Goal: Information Seeking & Learning: Check status

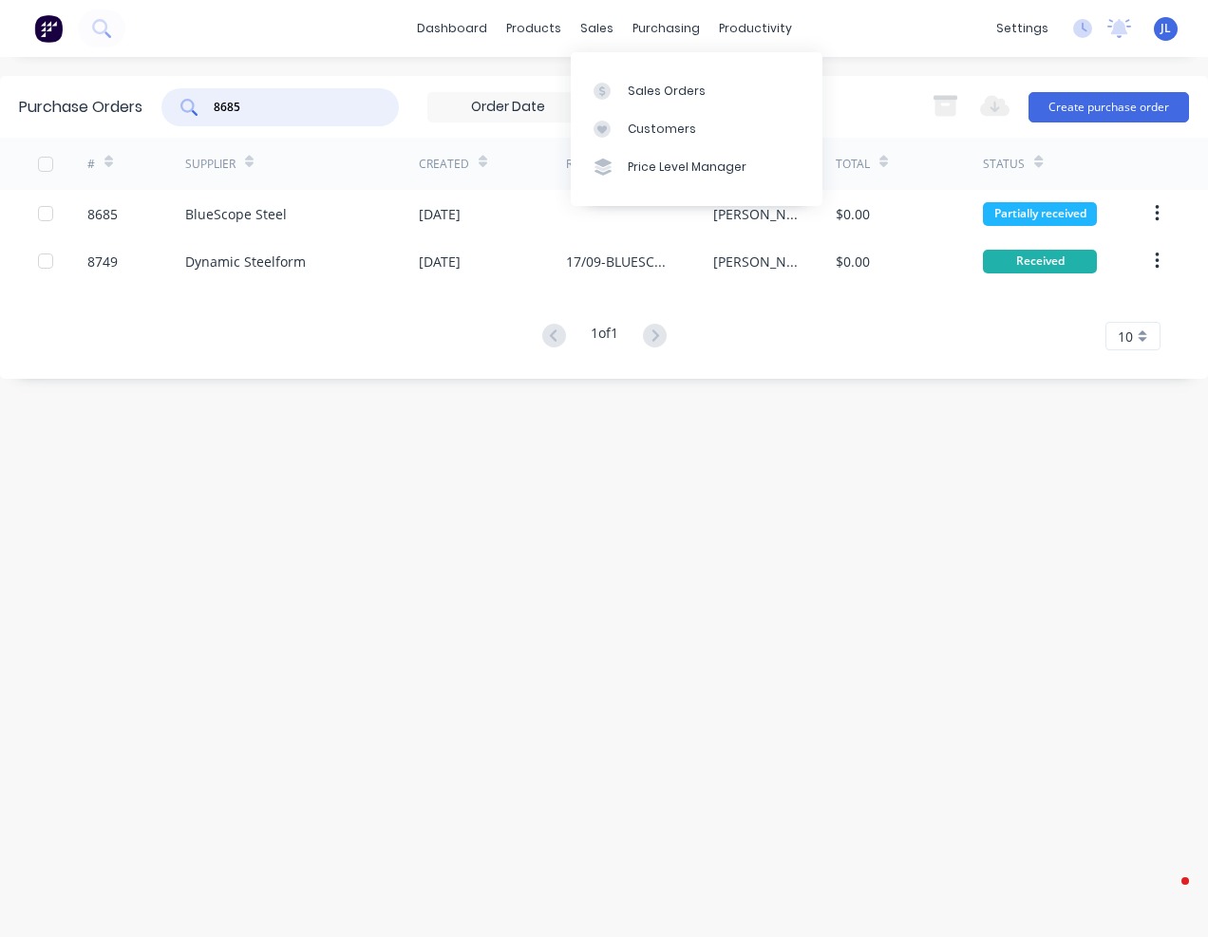
drag, startPoint x: 0, startPoint y: 0, endPoint x: 591, endPoint y: 122, distance: 603.2
click at [642, 133] on div "Customers" at bounding box center [662, 129] width 68 height 17
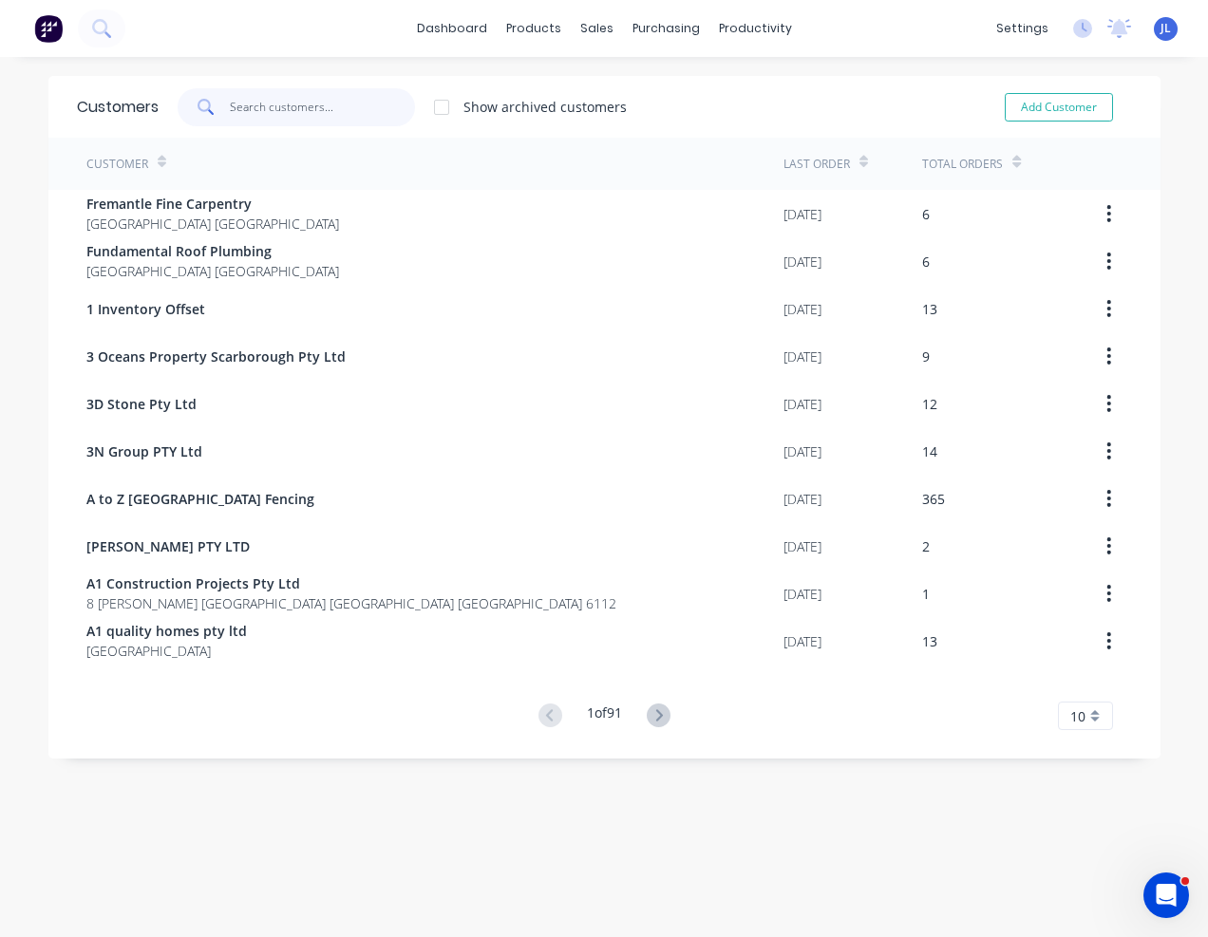
click at [304, 106] on input "text" at bounding box center [322, 107] width 185 height 38
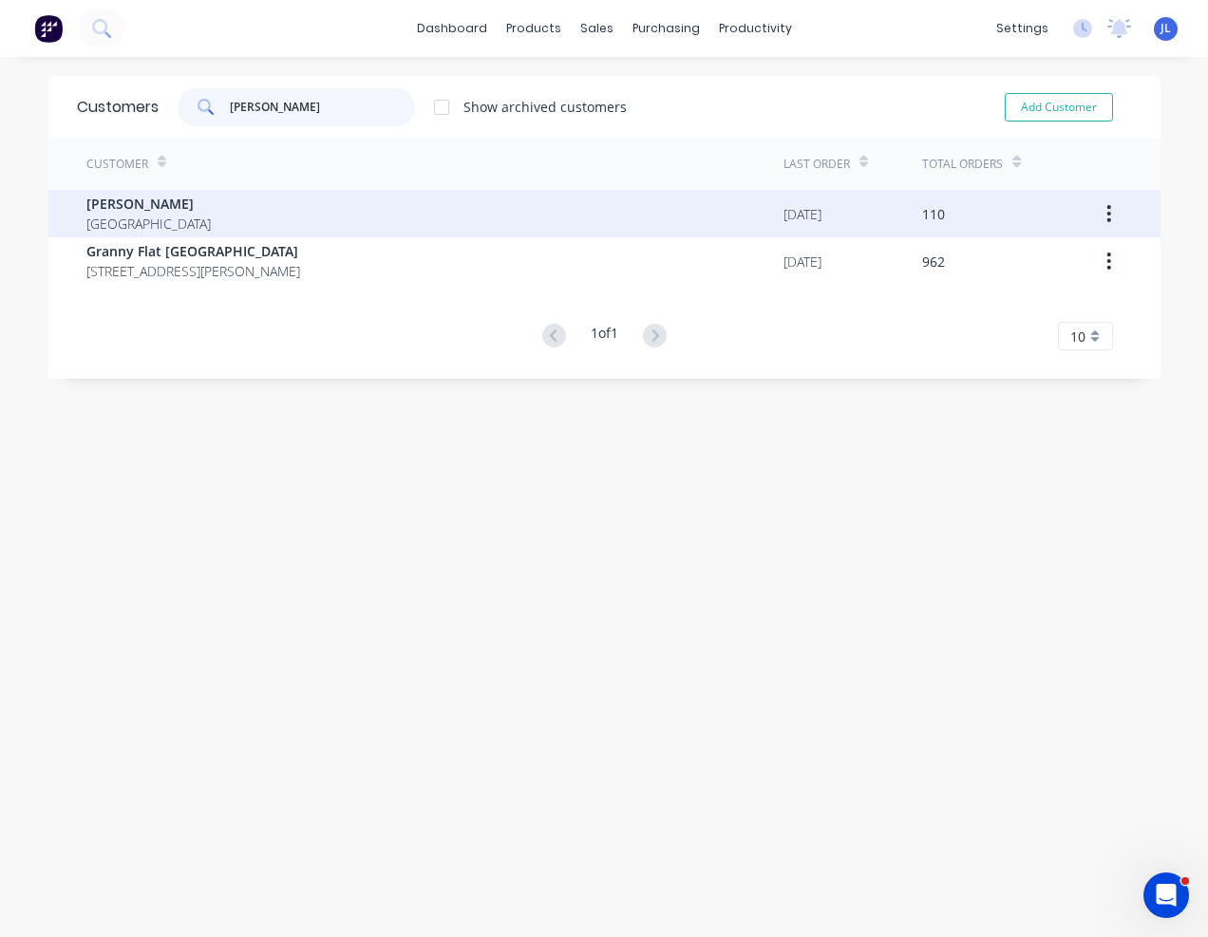
type input "[PERSON_NAME]"
click at [265, 214] on div "[PERSON_NAME] [GEOGRAPHIC_DATA]" at bounding box center [434, 213] width 697 height 47
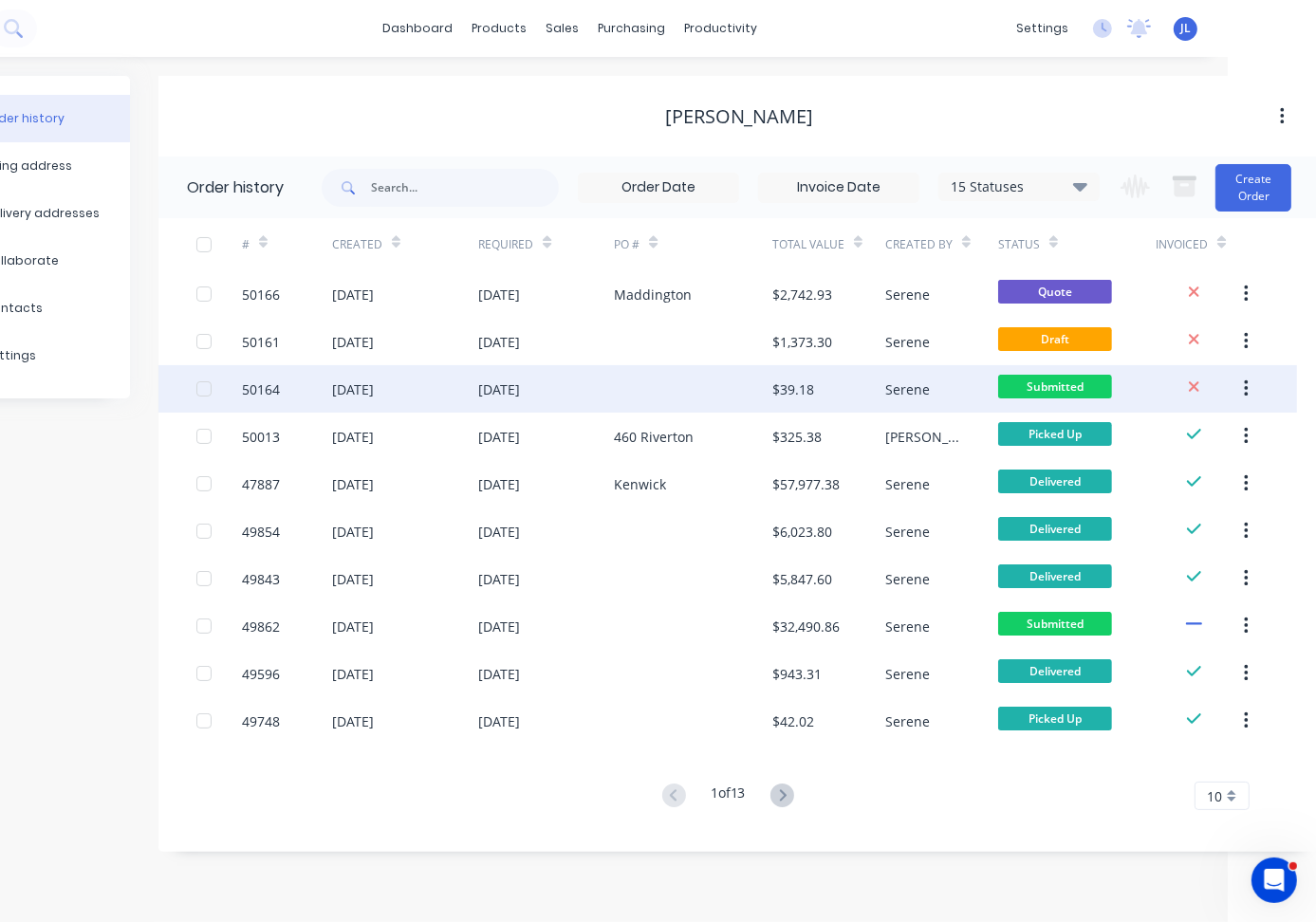
scroll to position [0, 91]
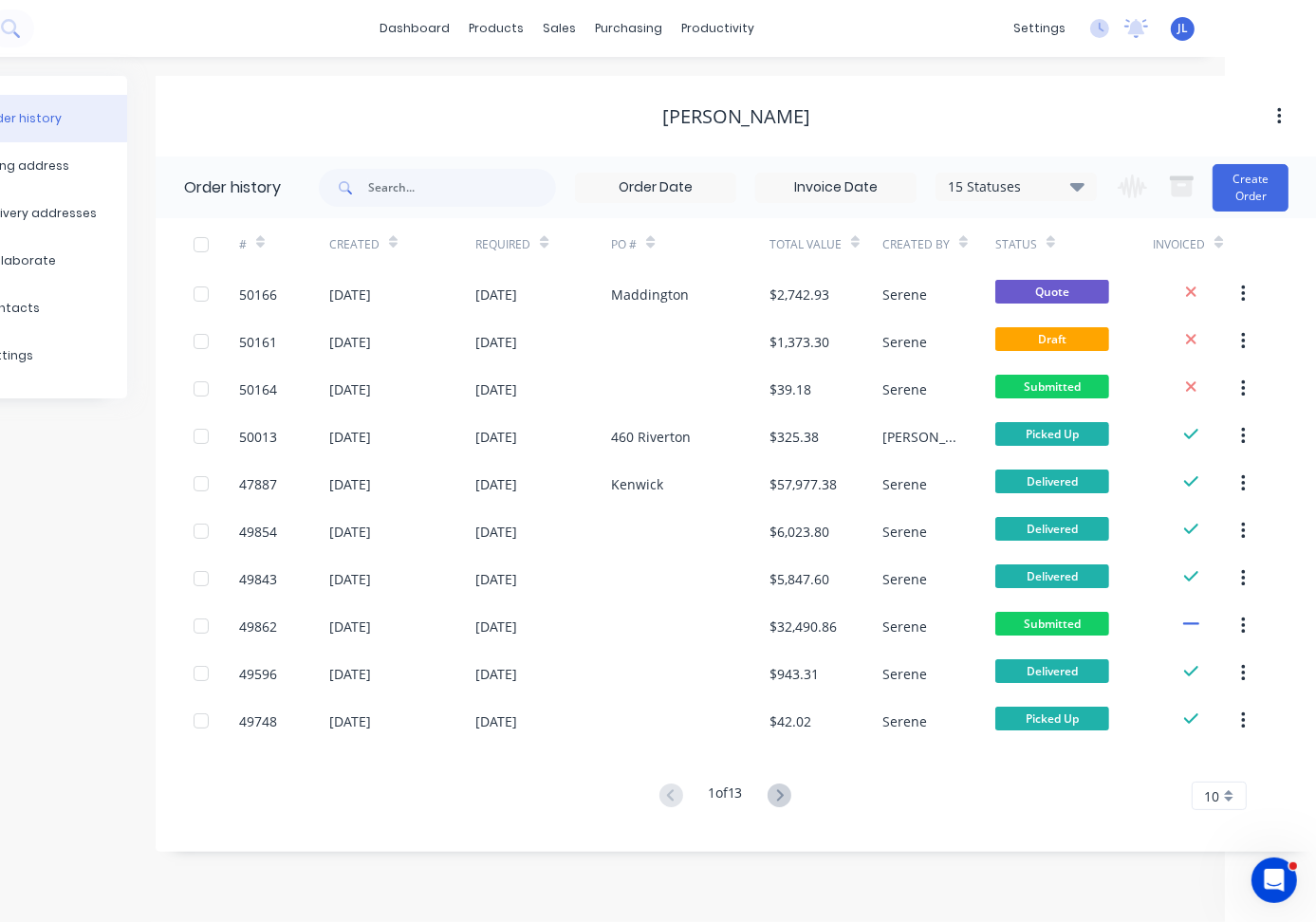
click at [44, 714] on div "Order history Billing address Delivery addresses Collaborate Contacts Settings" at bounding box center [27, 463] width 199 height 776
click at [780, 795] on icon at bounding box center [779, 795] width 24 height 24
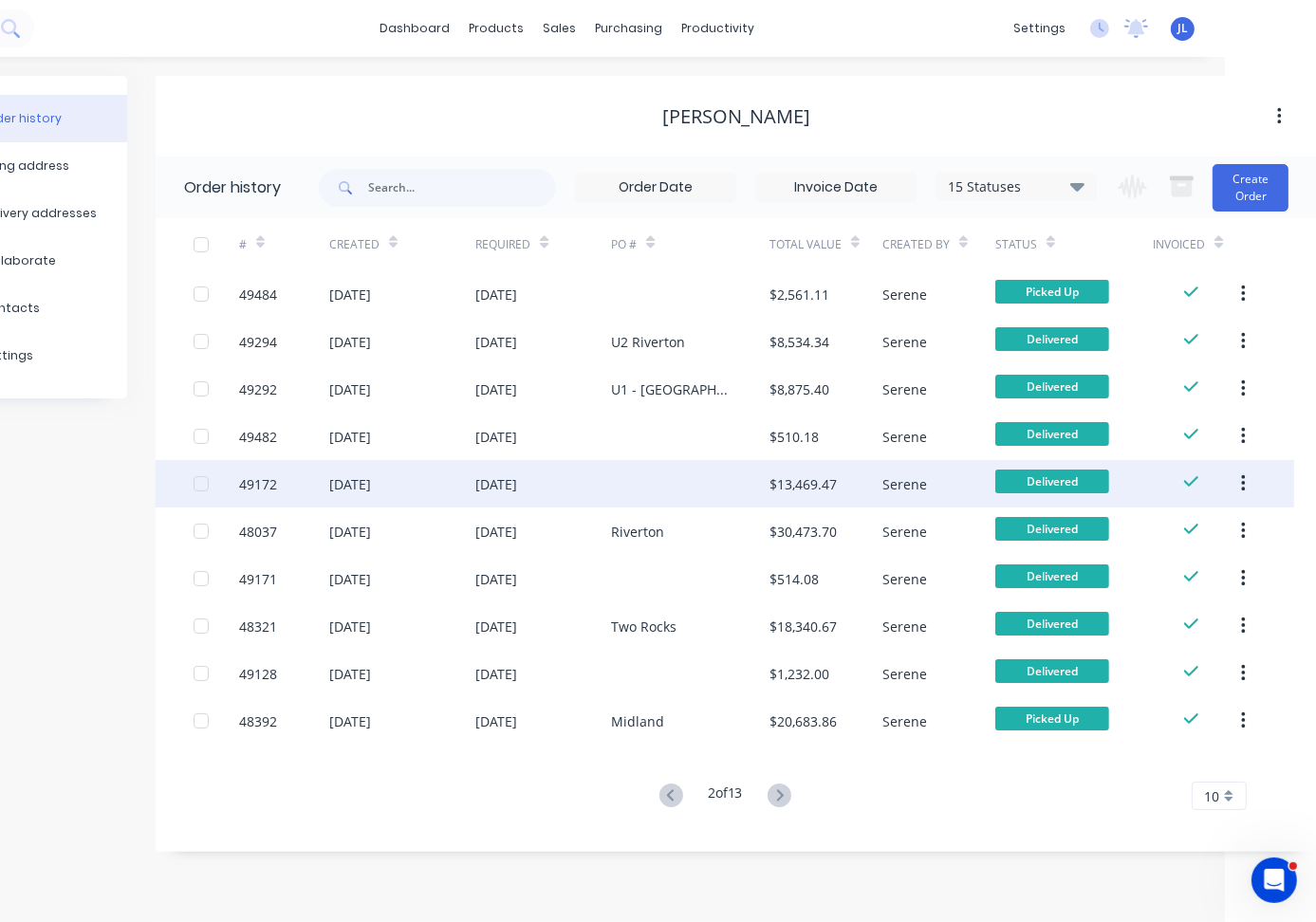
click at [371, 486] on div "[DATE]" at bounding box center [350, 484] width 42 height 20
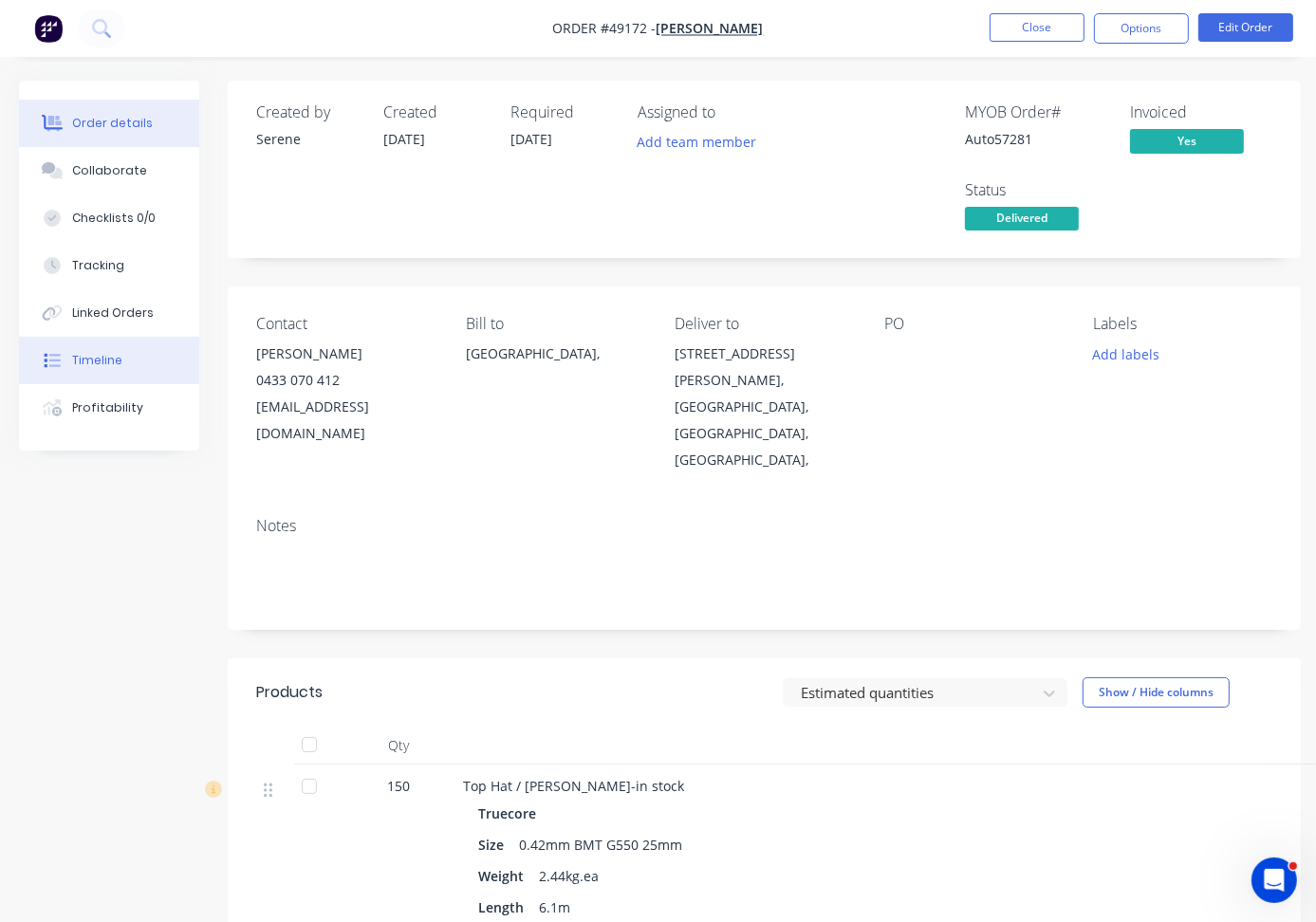
click at [92, 361] on div "Timeline" at bounding box center [97, 360] width 50 height 17
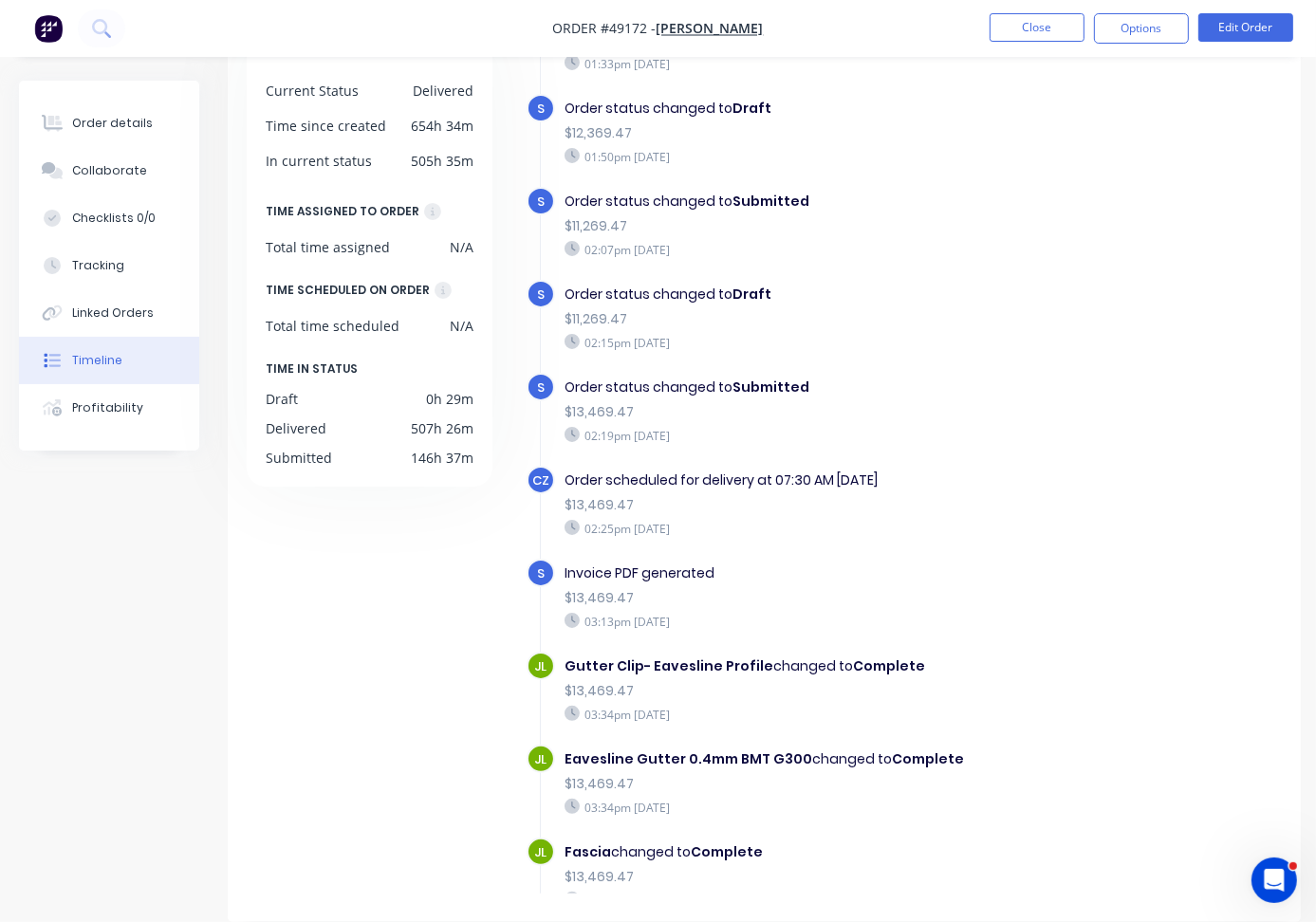
scroll to position [1059, 0]
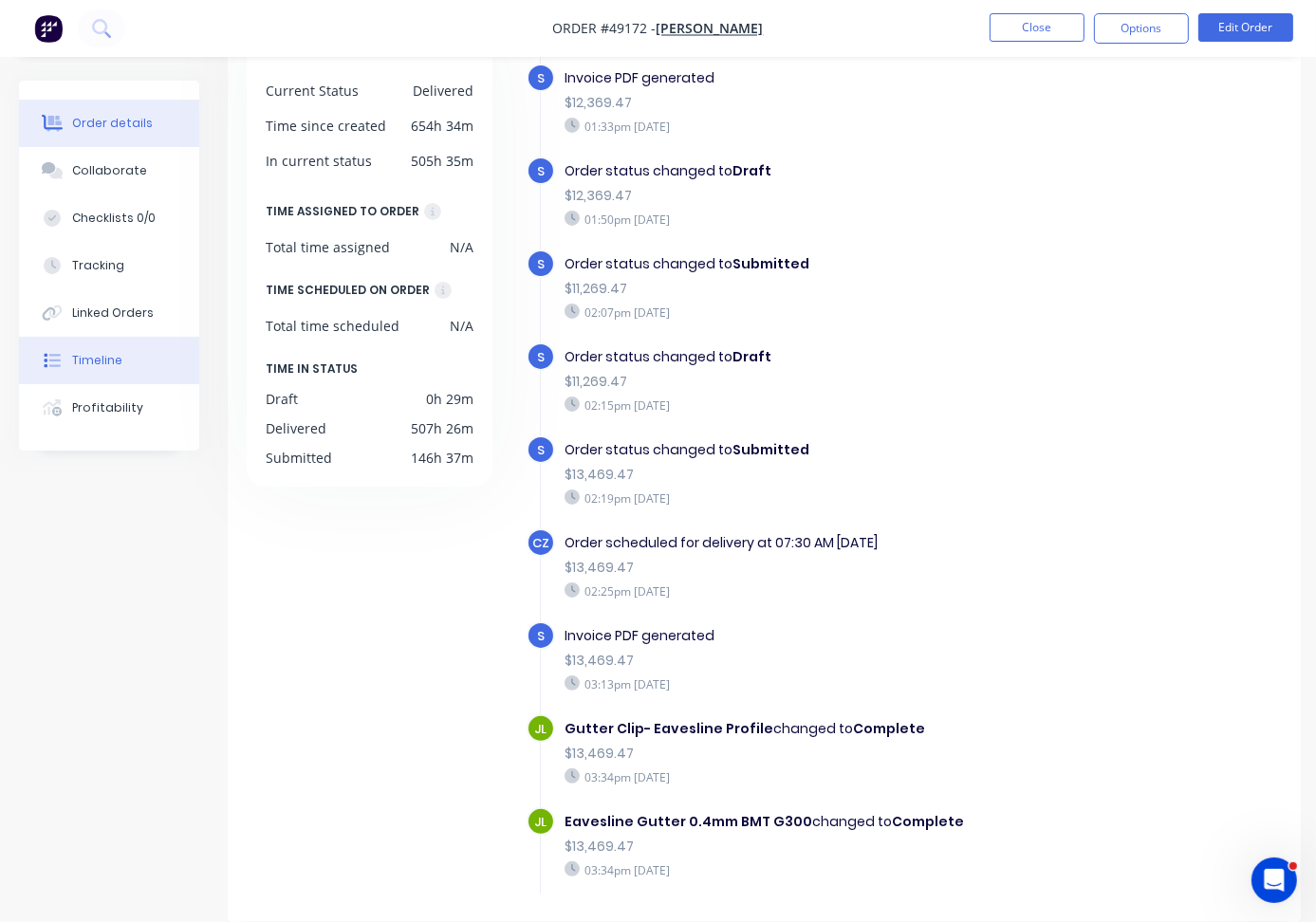
click at [103, 129] on div "Order details" at bounding box center [112, 123] width 81 height 17
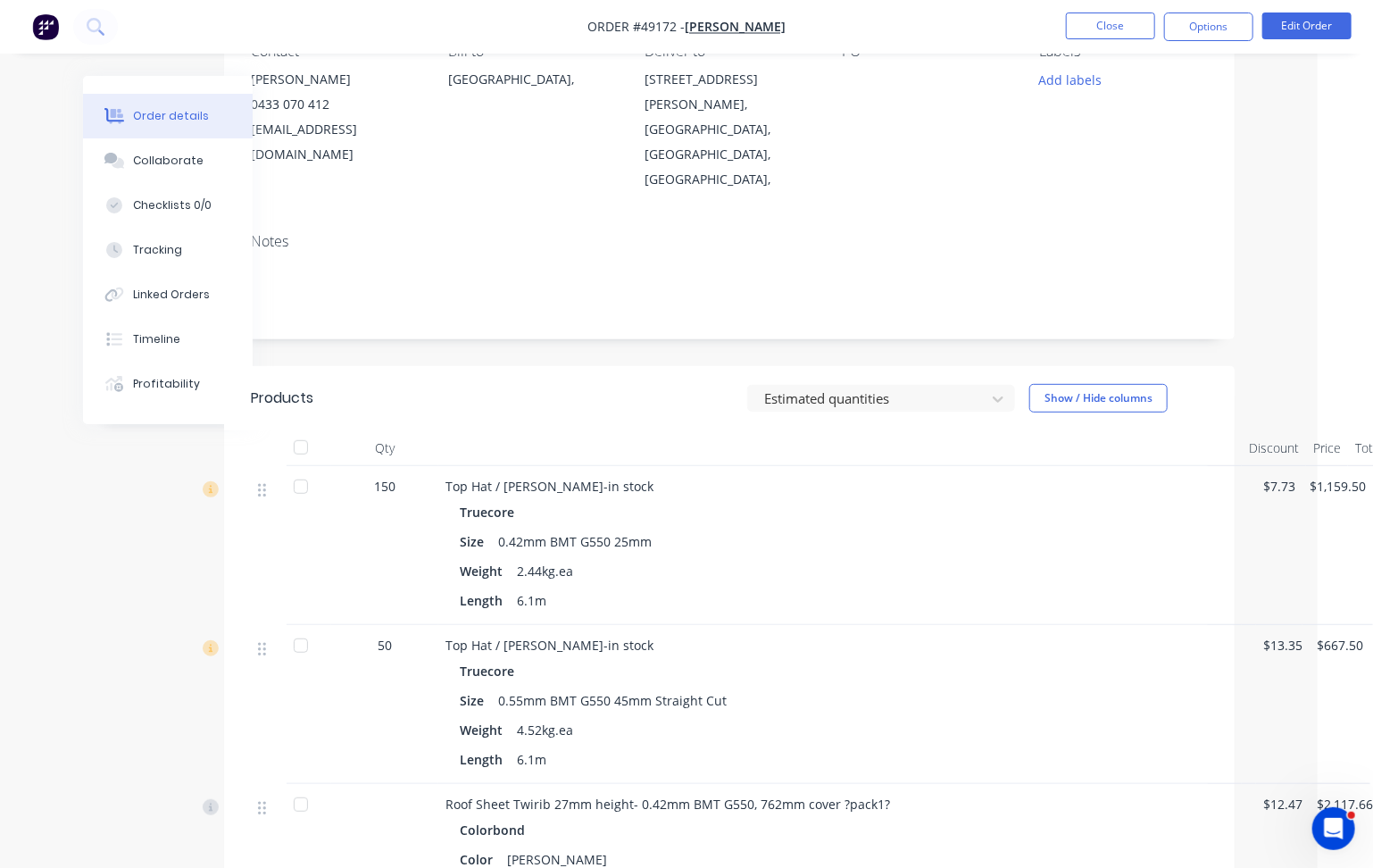
scroll to position [0, 55]
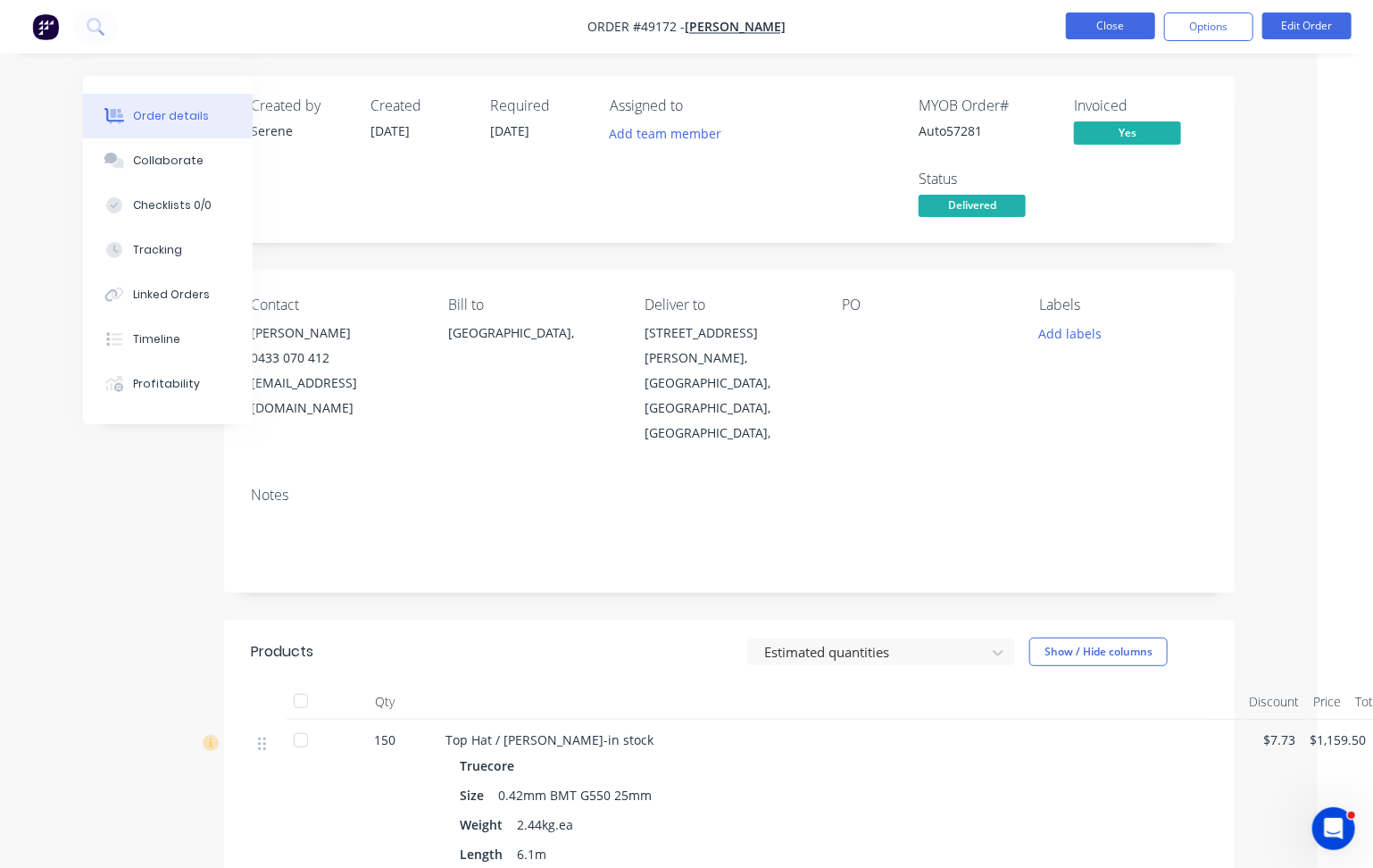
click at [1123, 24] on button "Close" at bounding box center [1111, 25] width 89 height 26
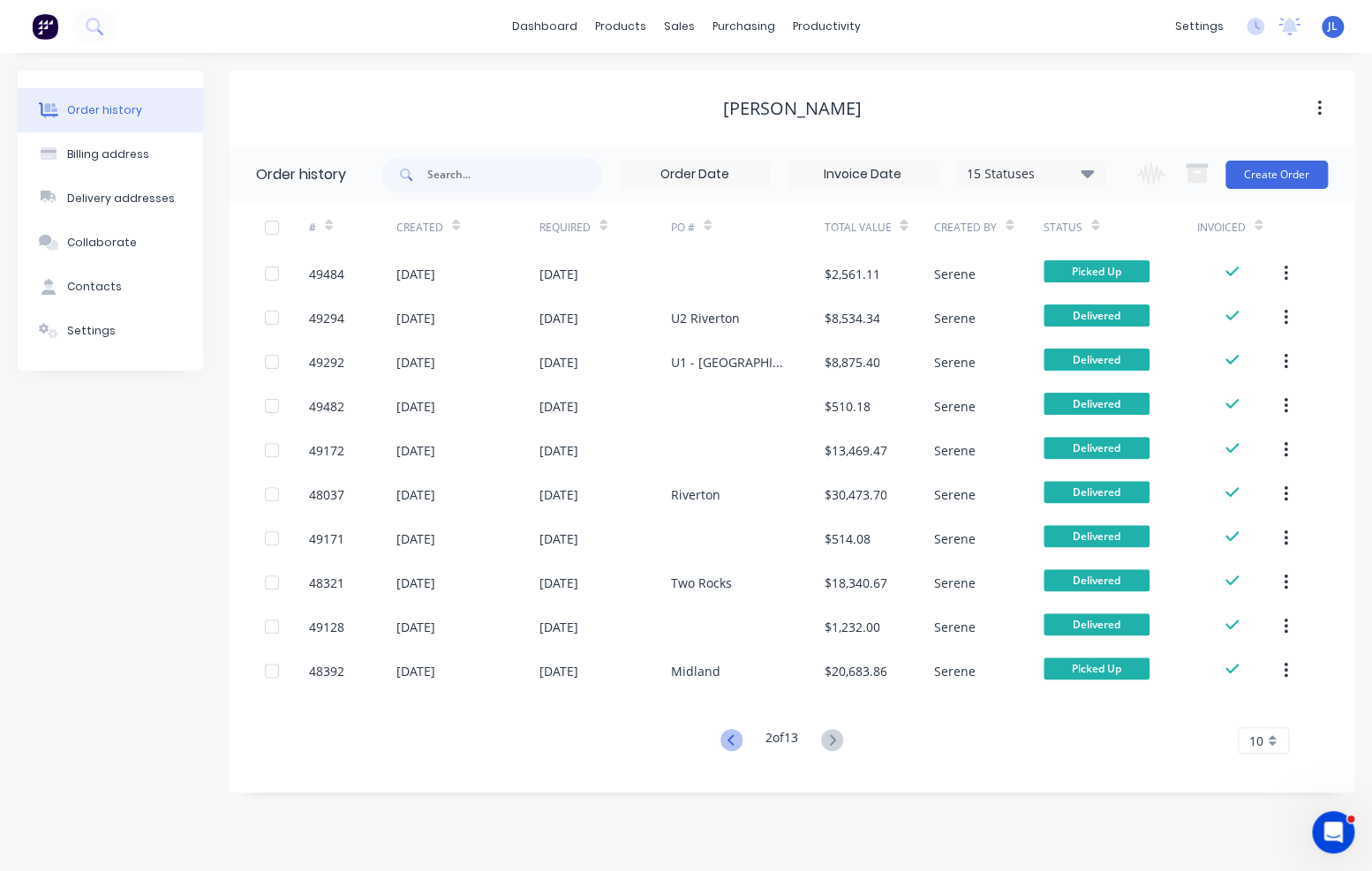
click at [732, 744] on icon at bounding box center [732, 740] width 22 height 22
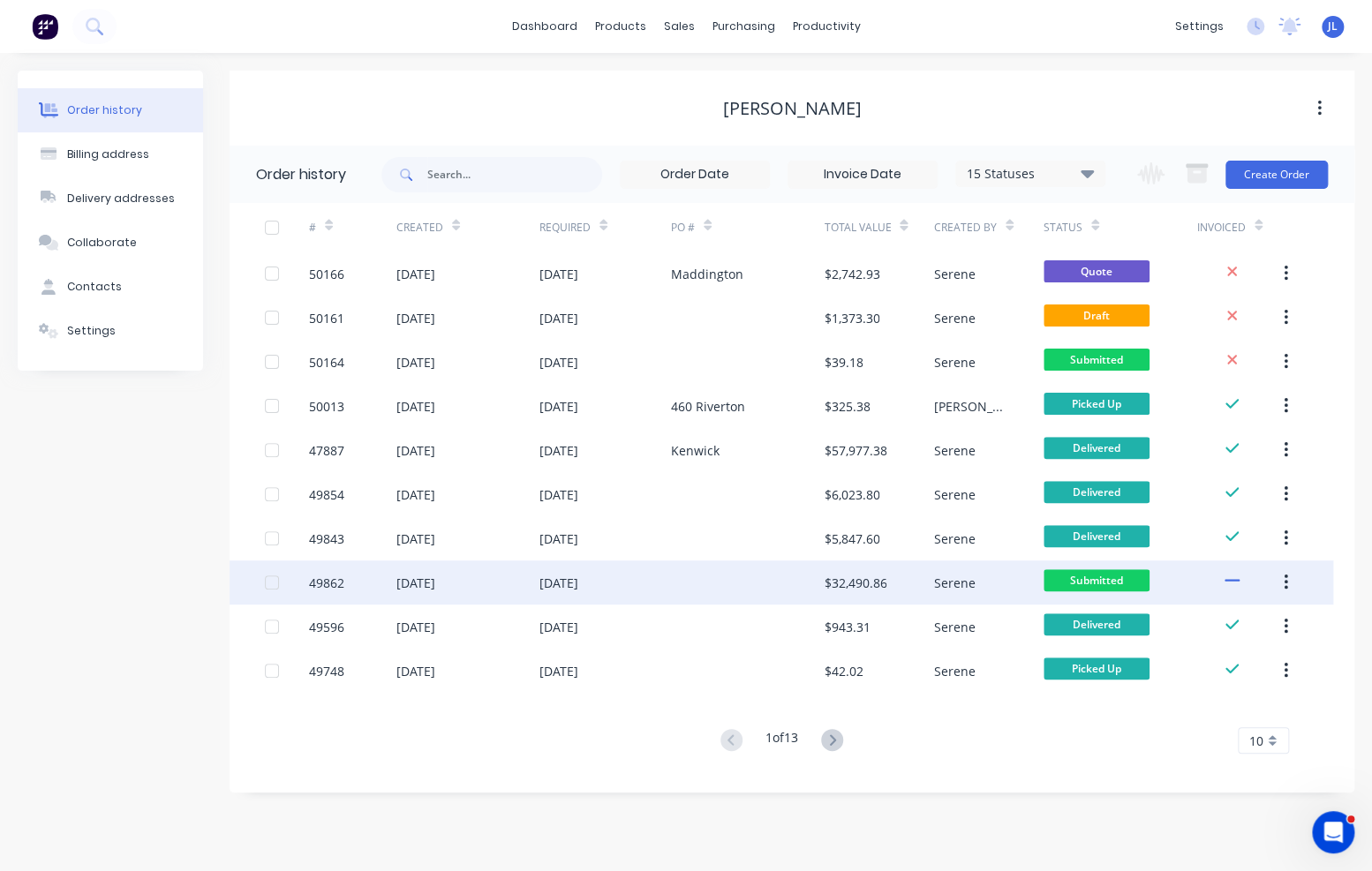
click at [746, 580] on div at bounding box center [747, 582] width 153 height 44
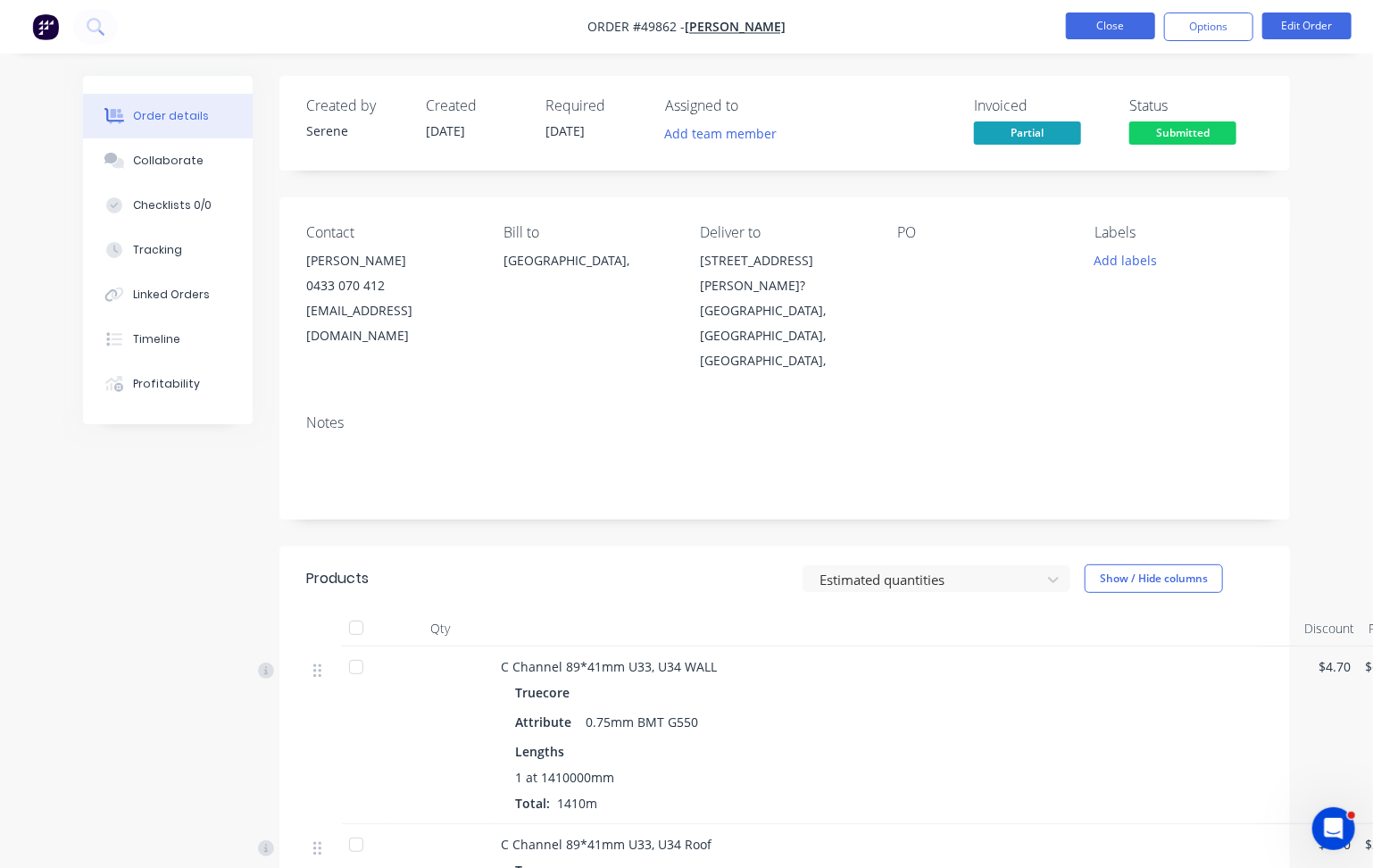
click at [1123, 27] on button "Close" at bounding box center [1111, 25] width 89 height 26
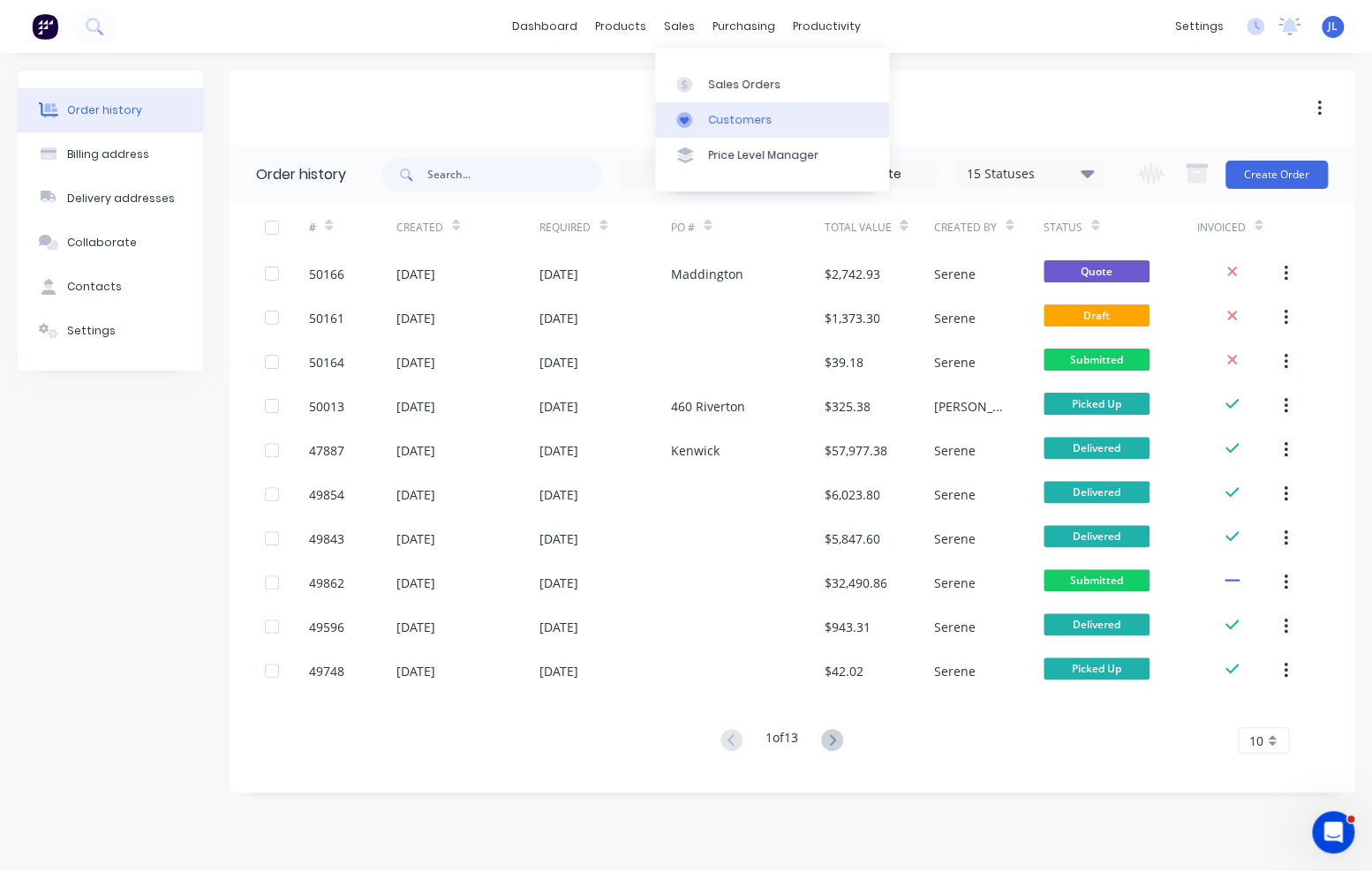
click at [723, 123] on div "Customers" at bounding box center [740, 120] width 63 height 16
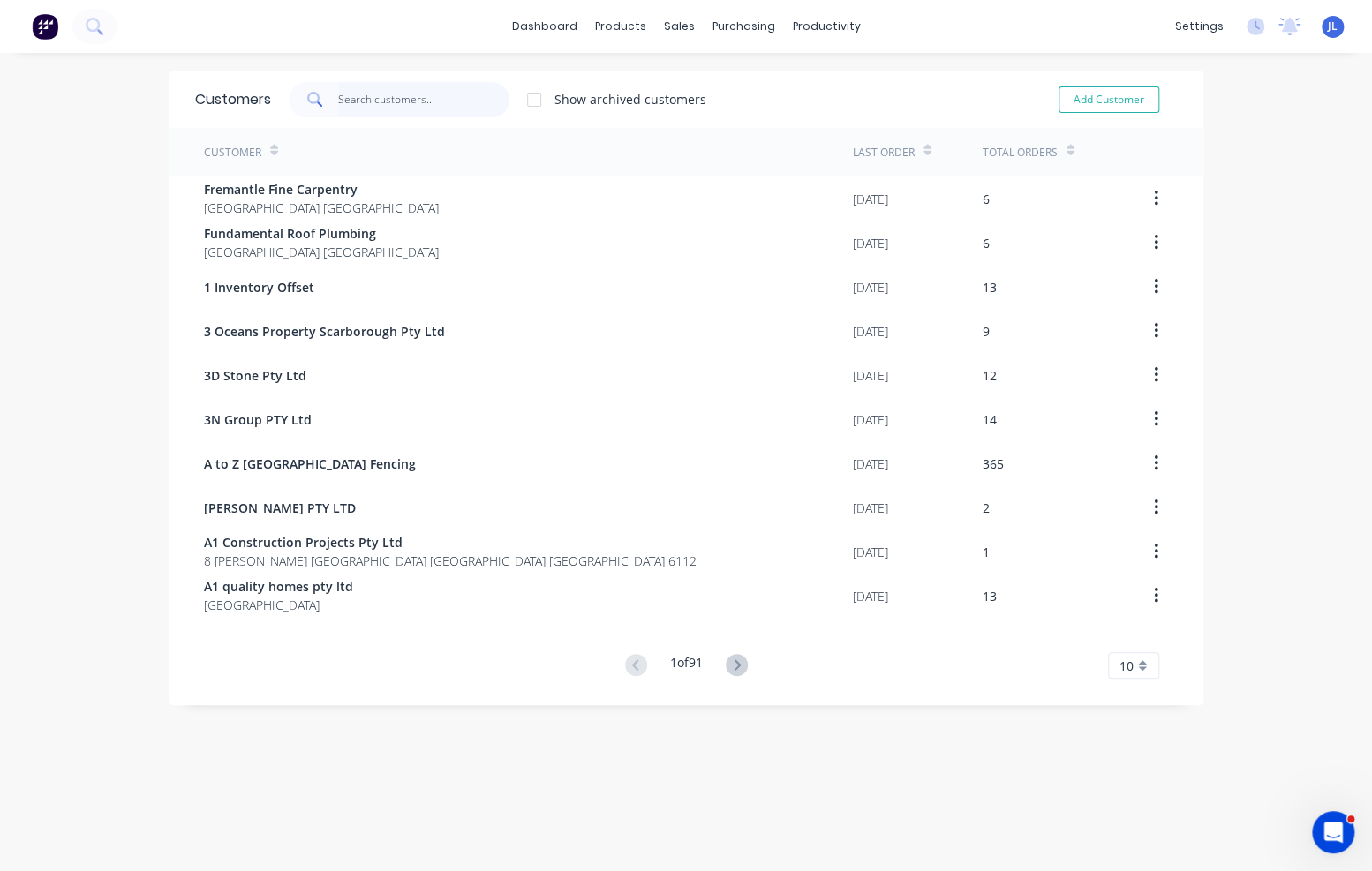
click at [421, 99] on input "text" at bounding box center [424, 99] width 172 height 35
type input "d"
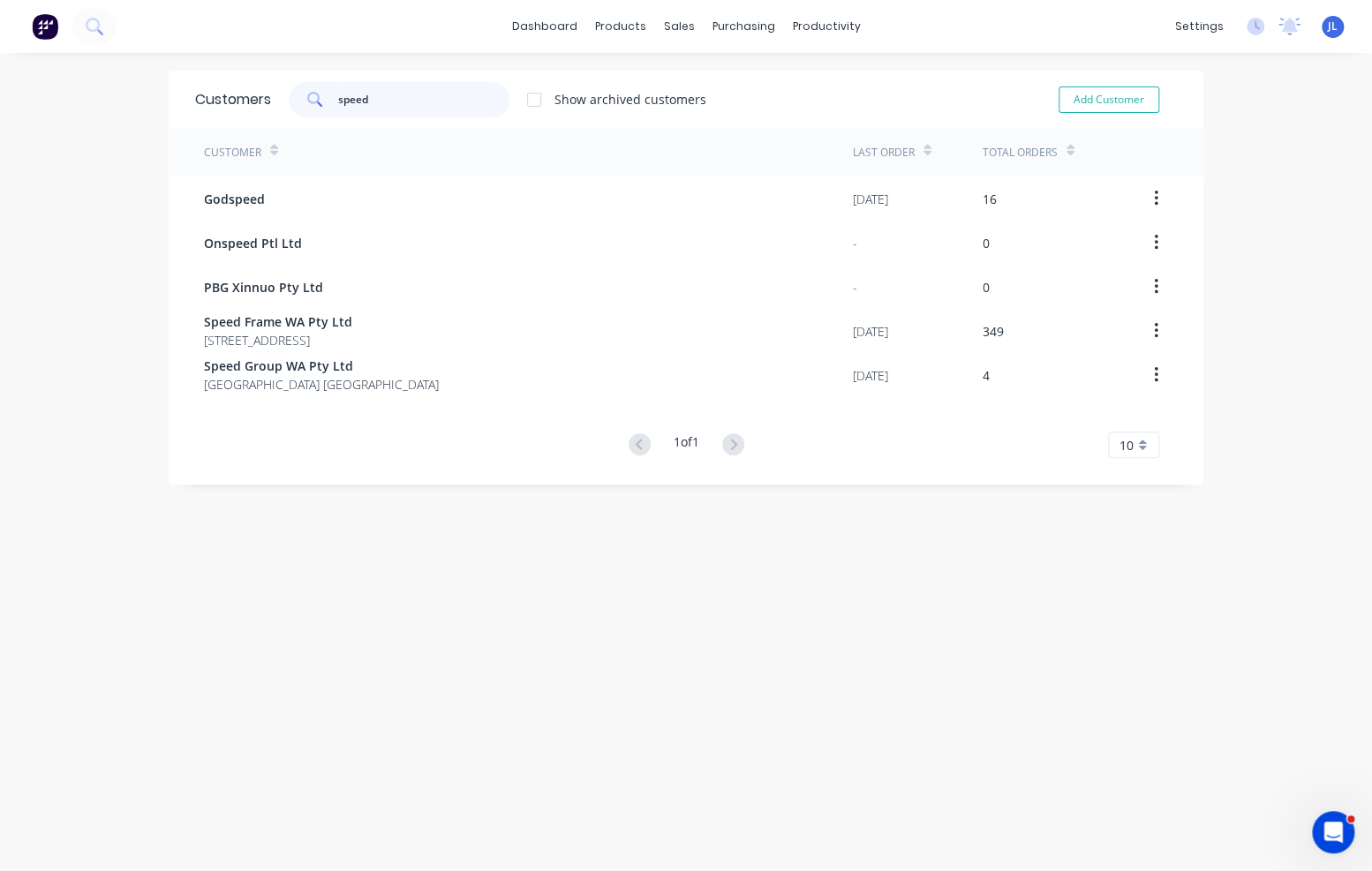
type input "speed"
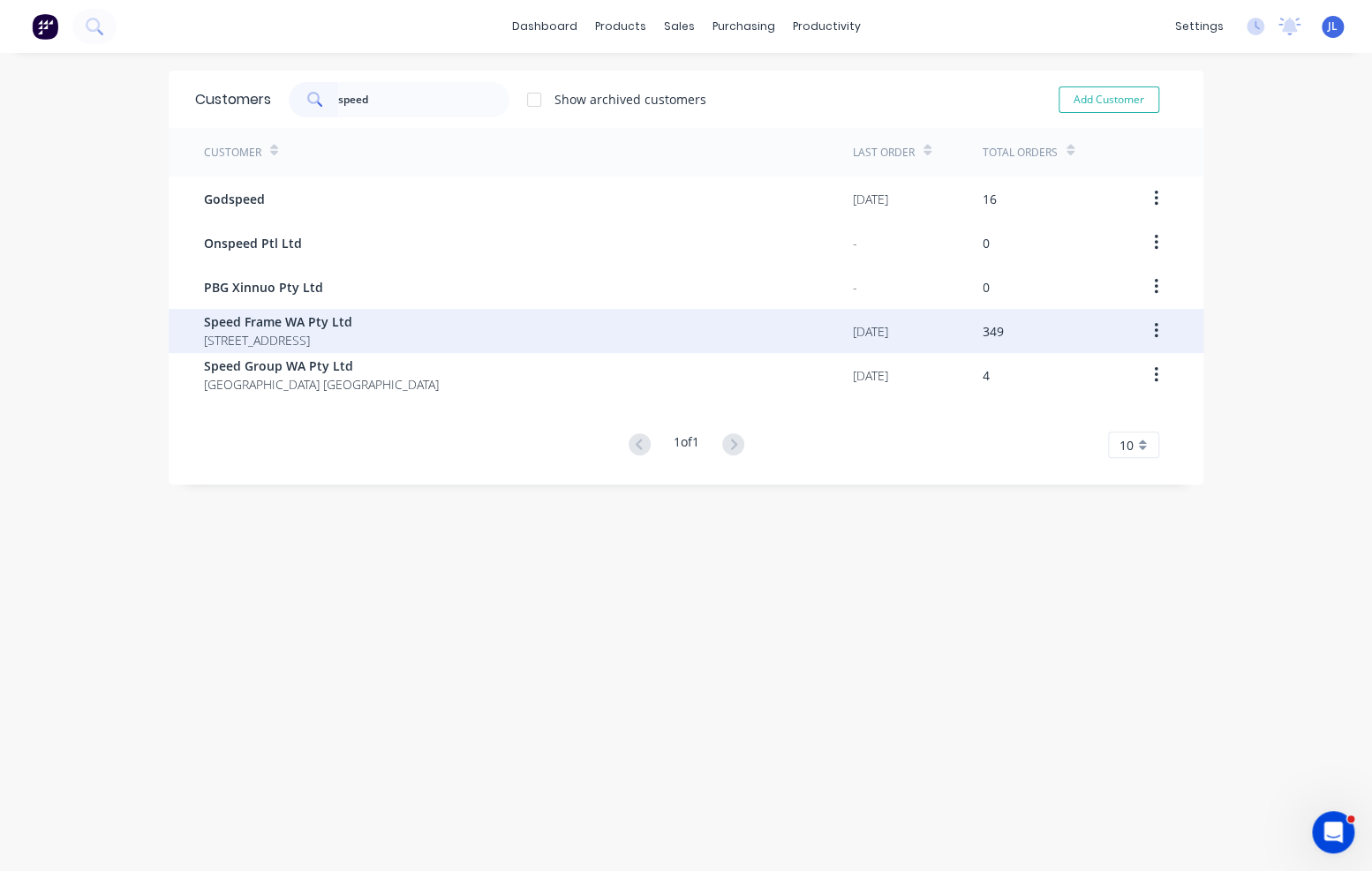
click at [339, 320] on span "Speed Frame WA Pty Ltd" at bounding box center [278, 322] width 149 height 19
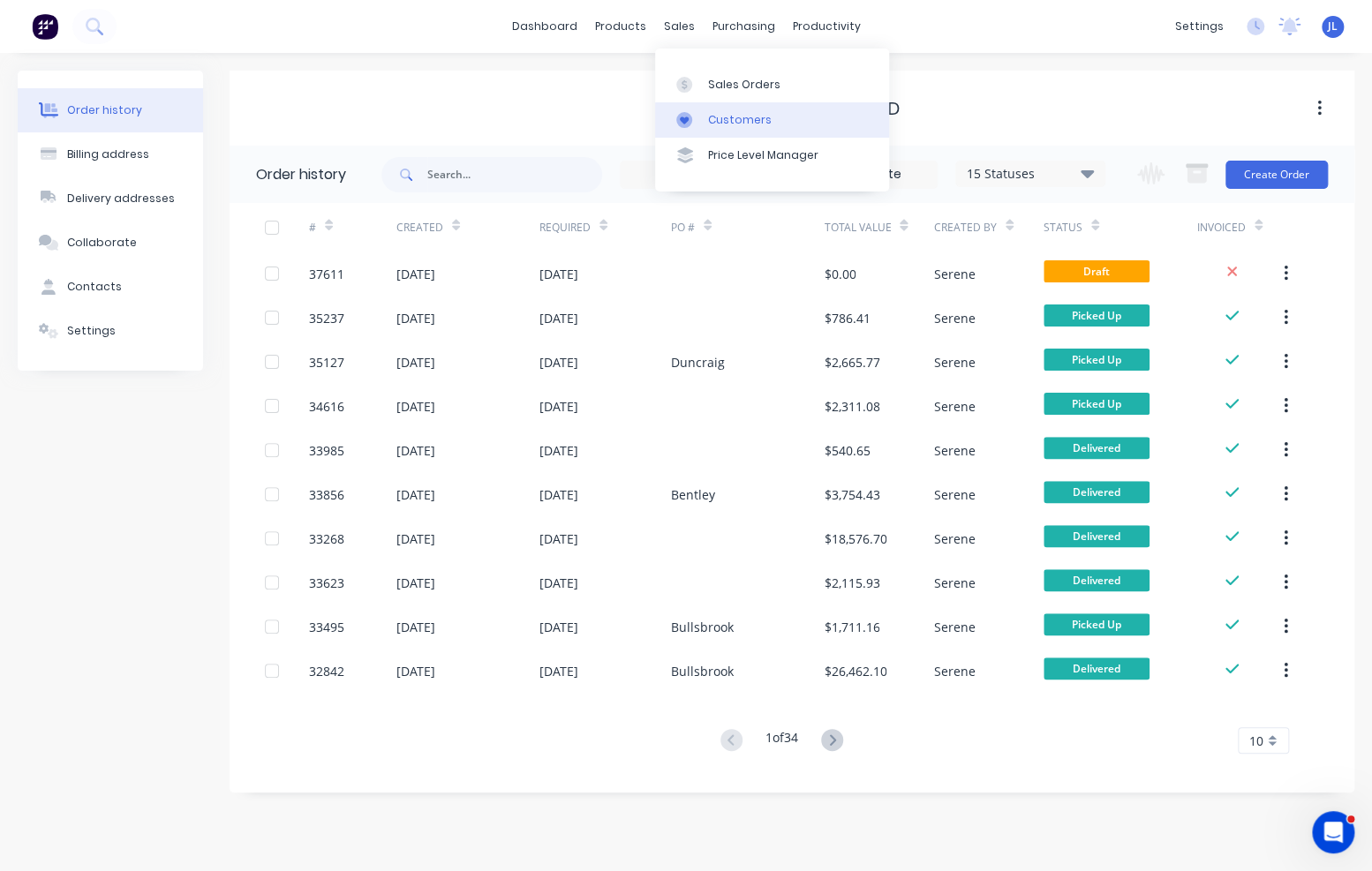
click at [708, 126] on div "Customers" at bounding box center [740, 120] width 63 height 16
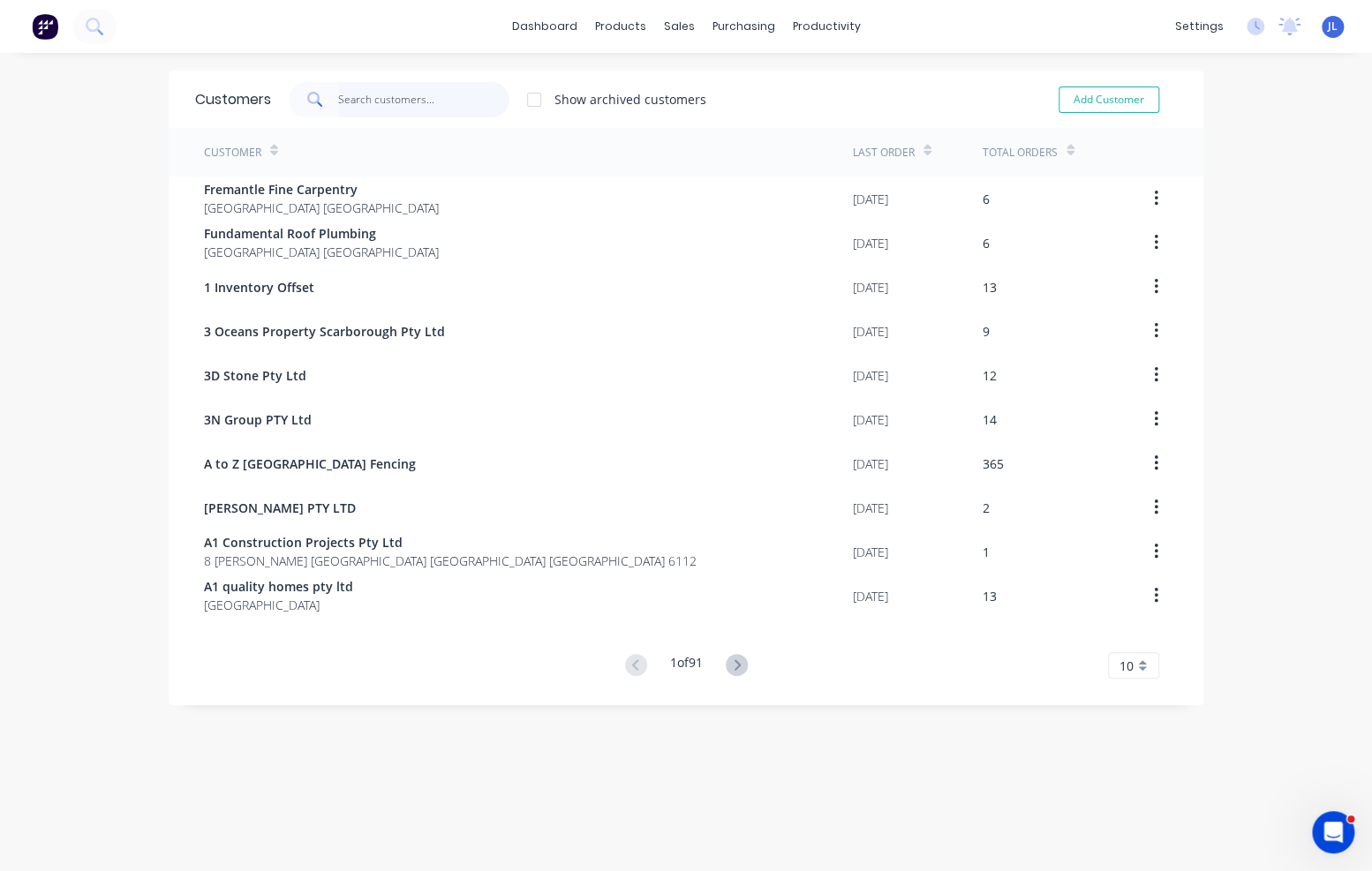
click at [376, 104] on input "text" at bounding box center [424, 99] width 172 height 35
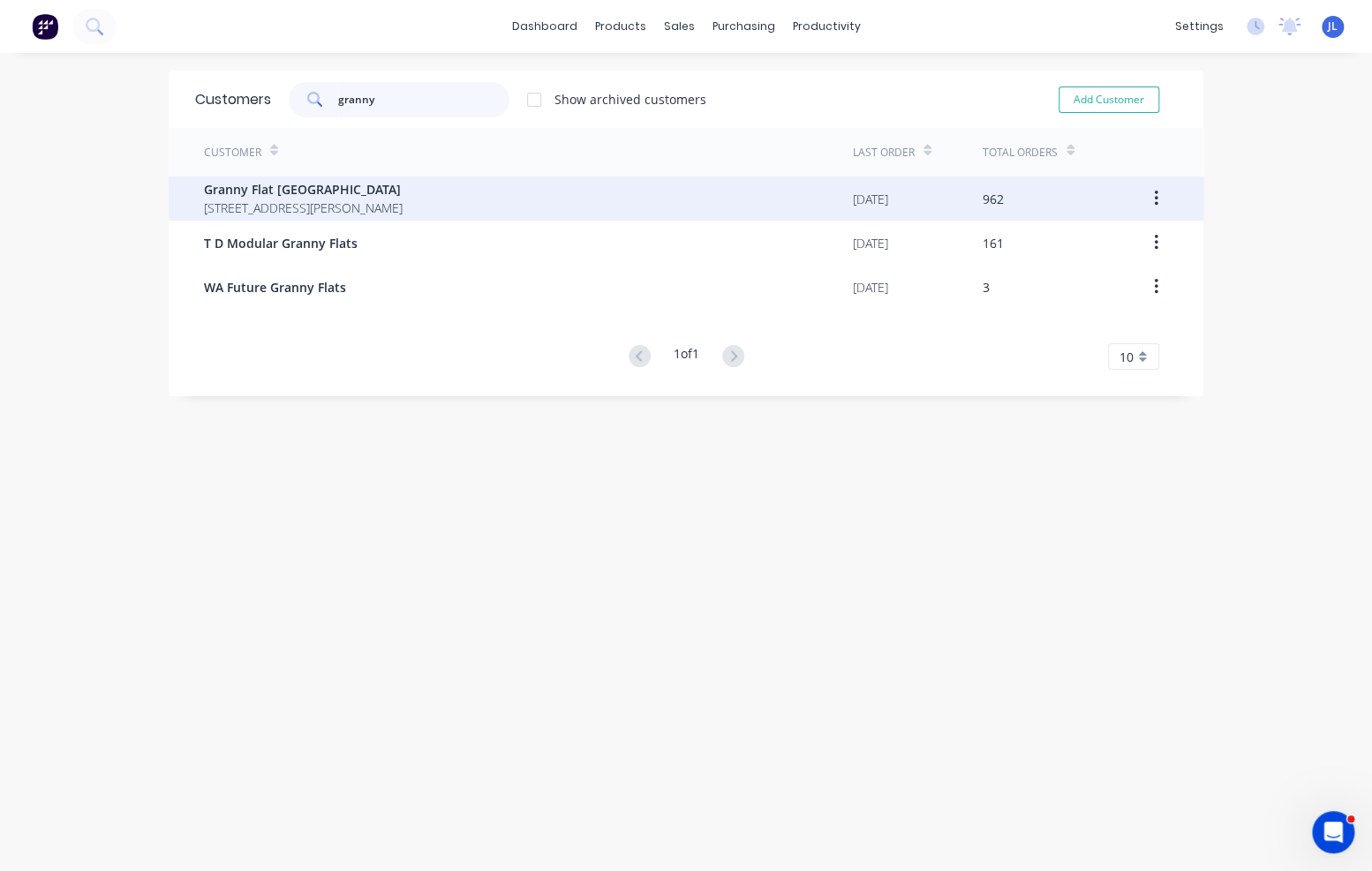
type input "granny"
click at [402, 192] on span "Granny Flat [GEOGRAPHIC_DATA]" at bounding box center [303, 190] width 199 height 19
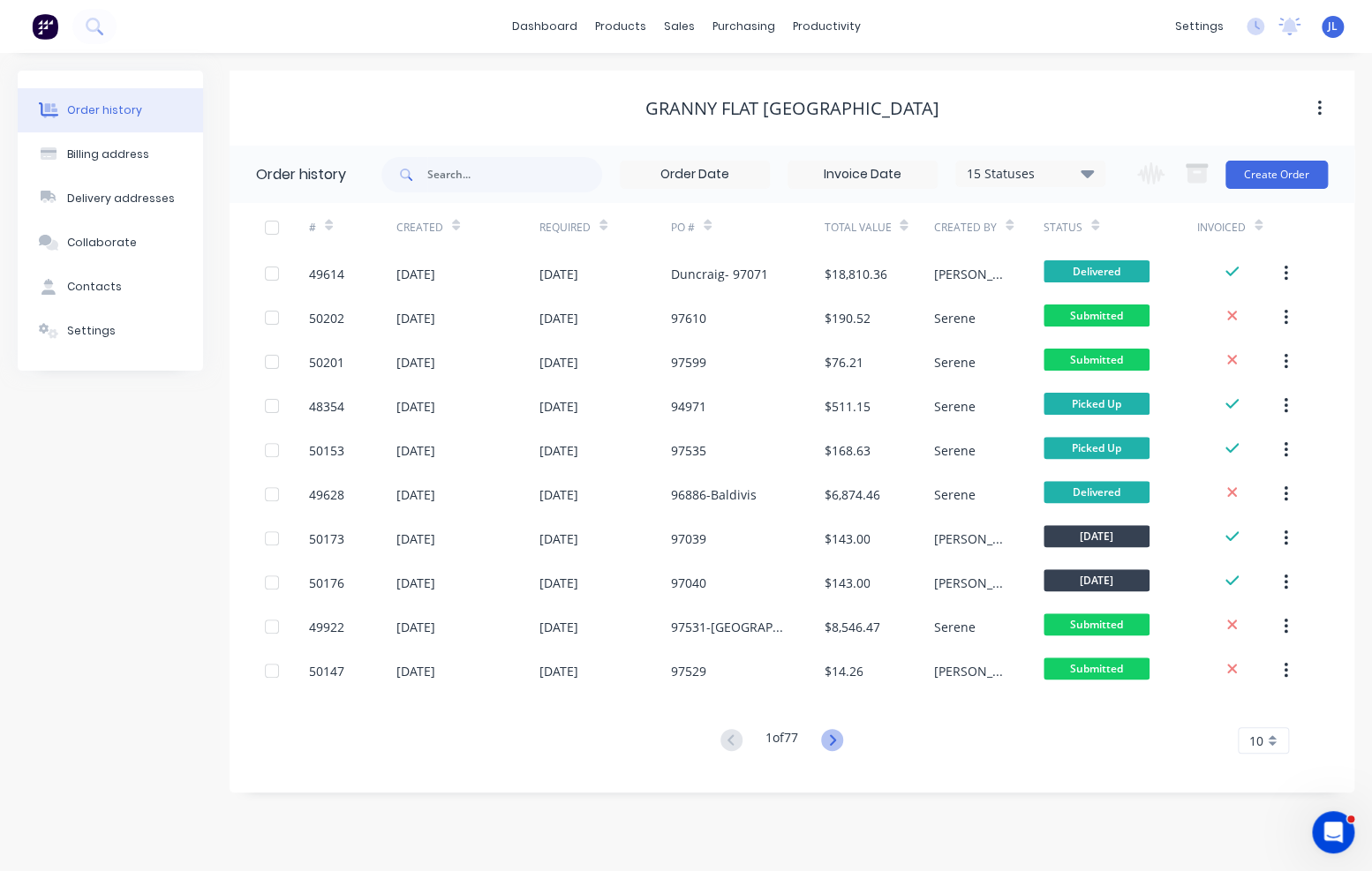
click at [835, 741] on icon at bounding box center [832, 739] width 7 height 10
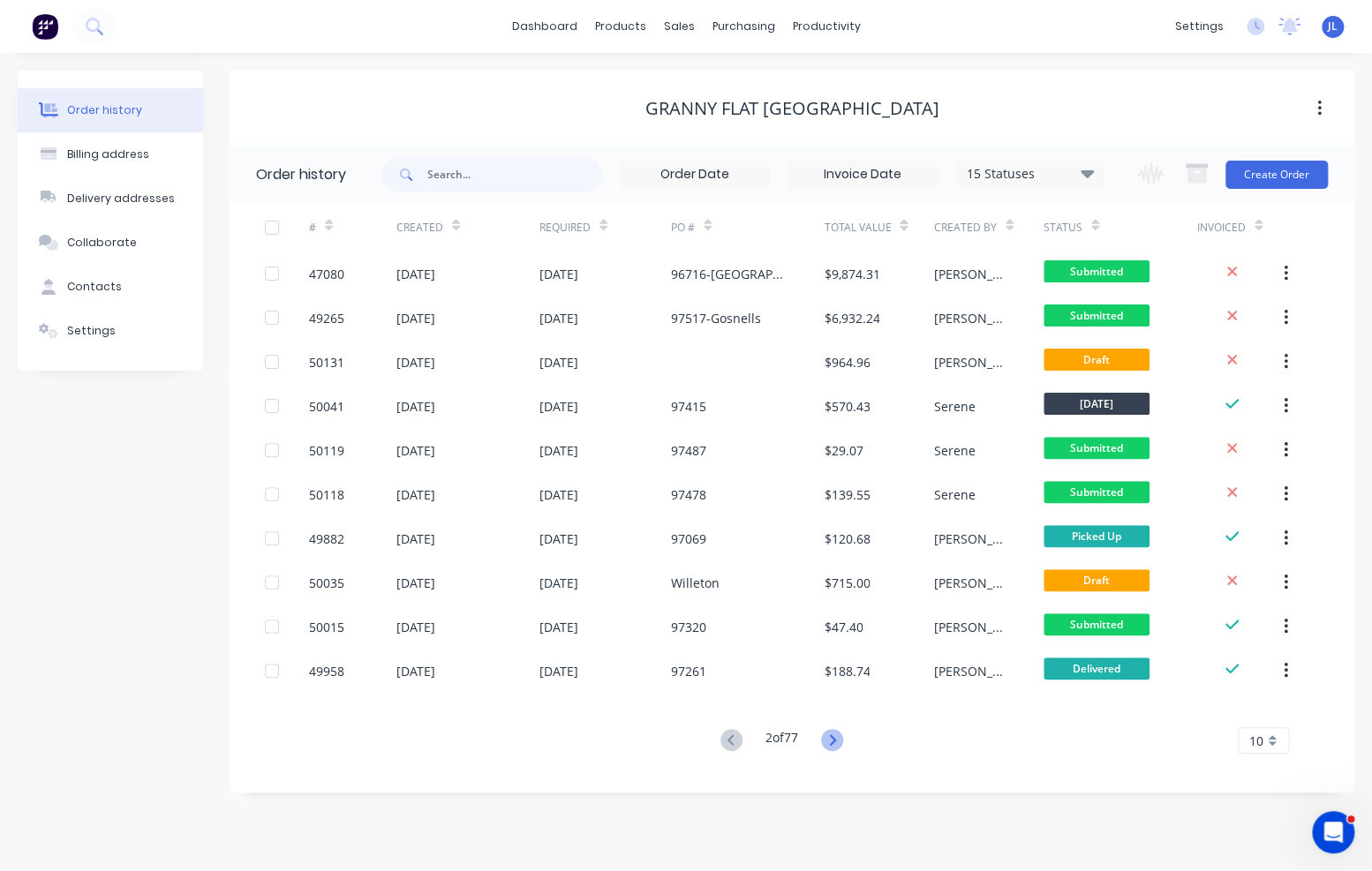
click at [833, 737] on icon at bounding box center [832, 740] width 22 height 22
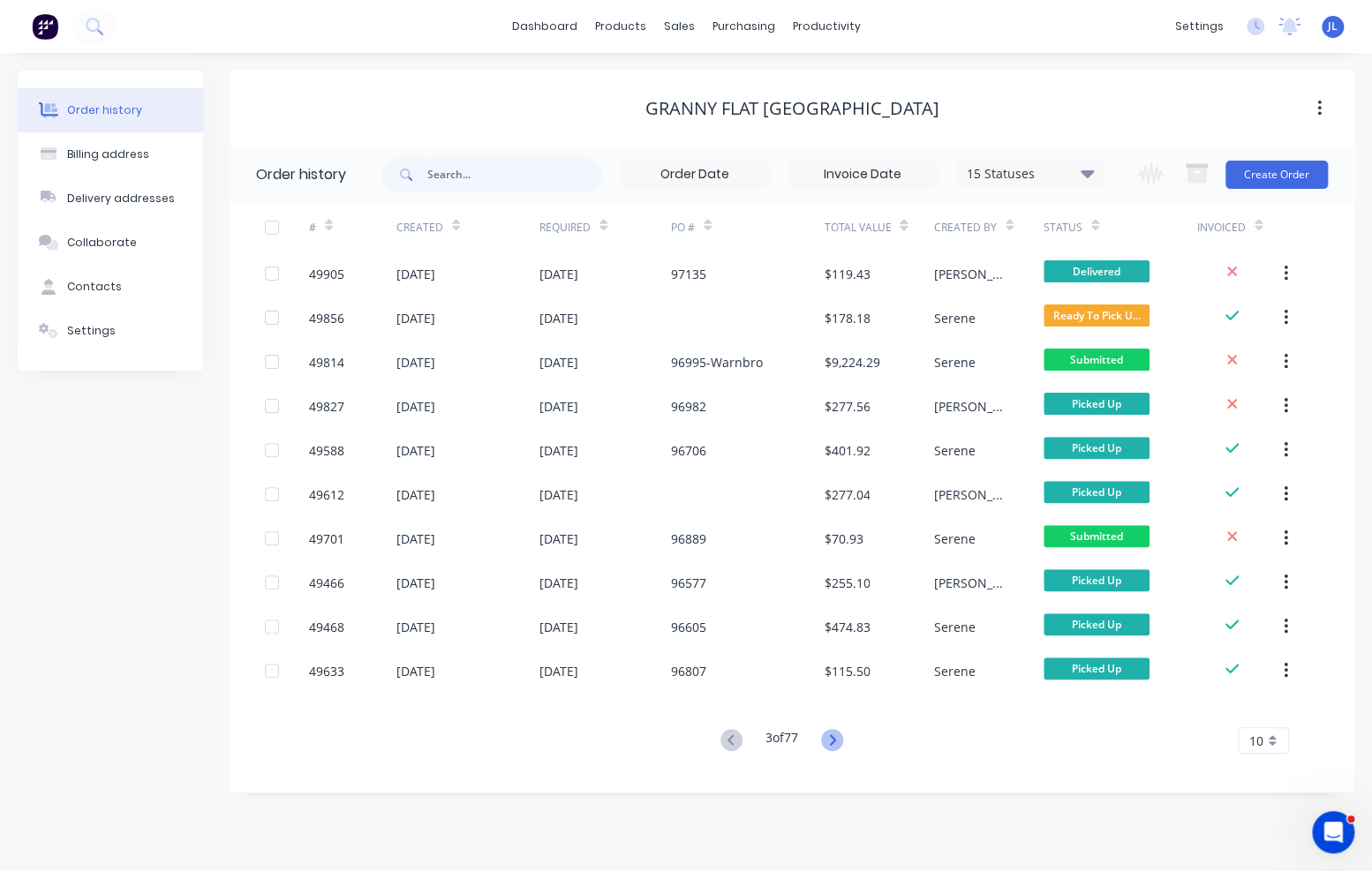
click at [831, 736] on icon at bounding box center [832, 740] width 22 height 22
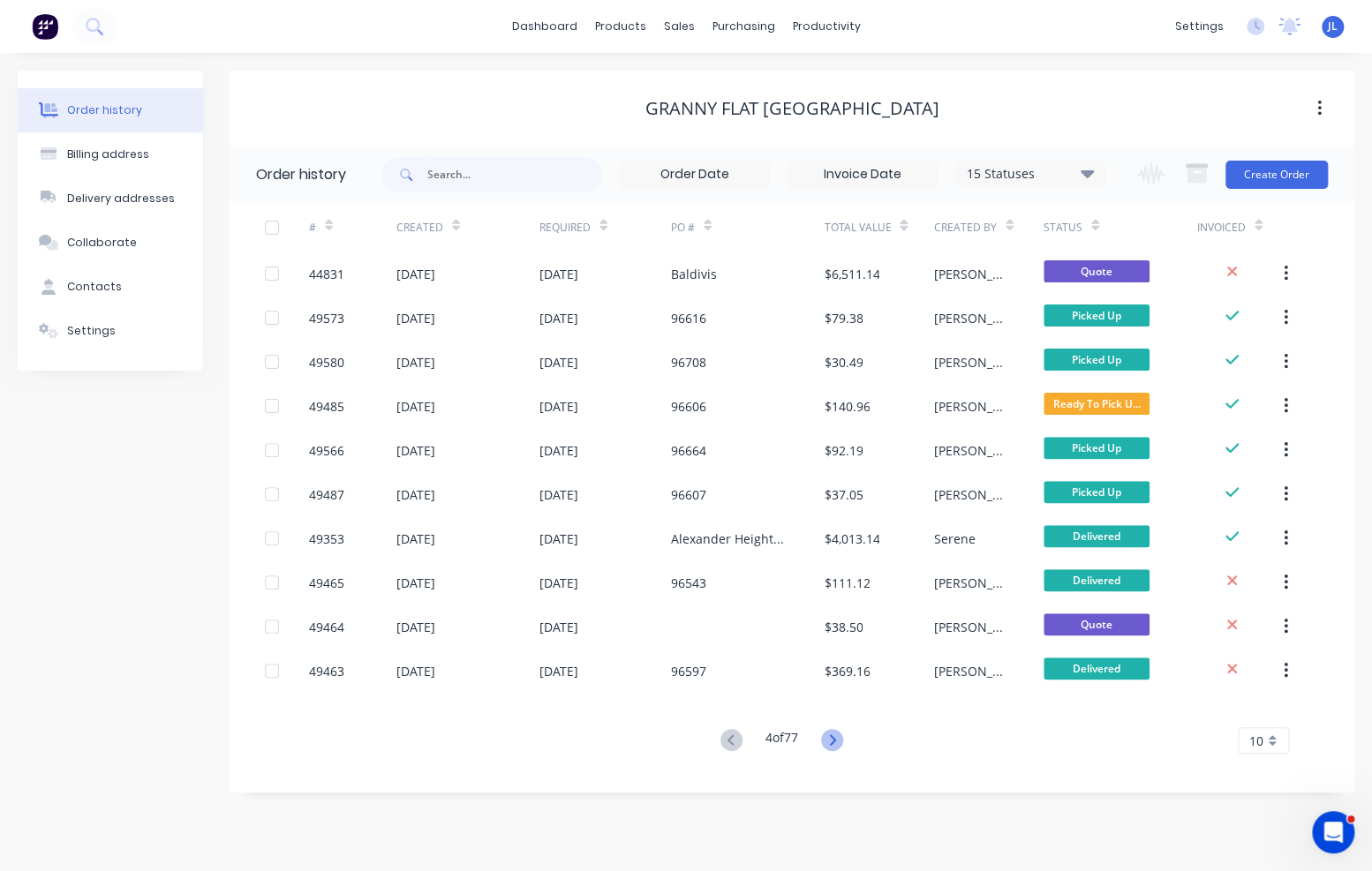
click at [831, 736] on icon at bounding box center [832, 740] width 22 height 22
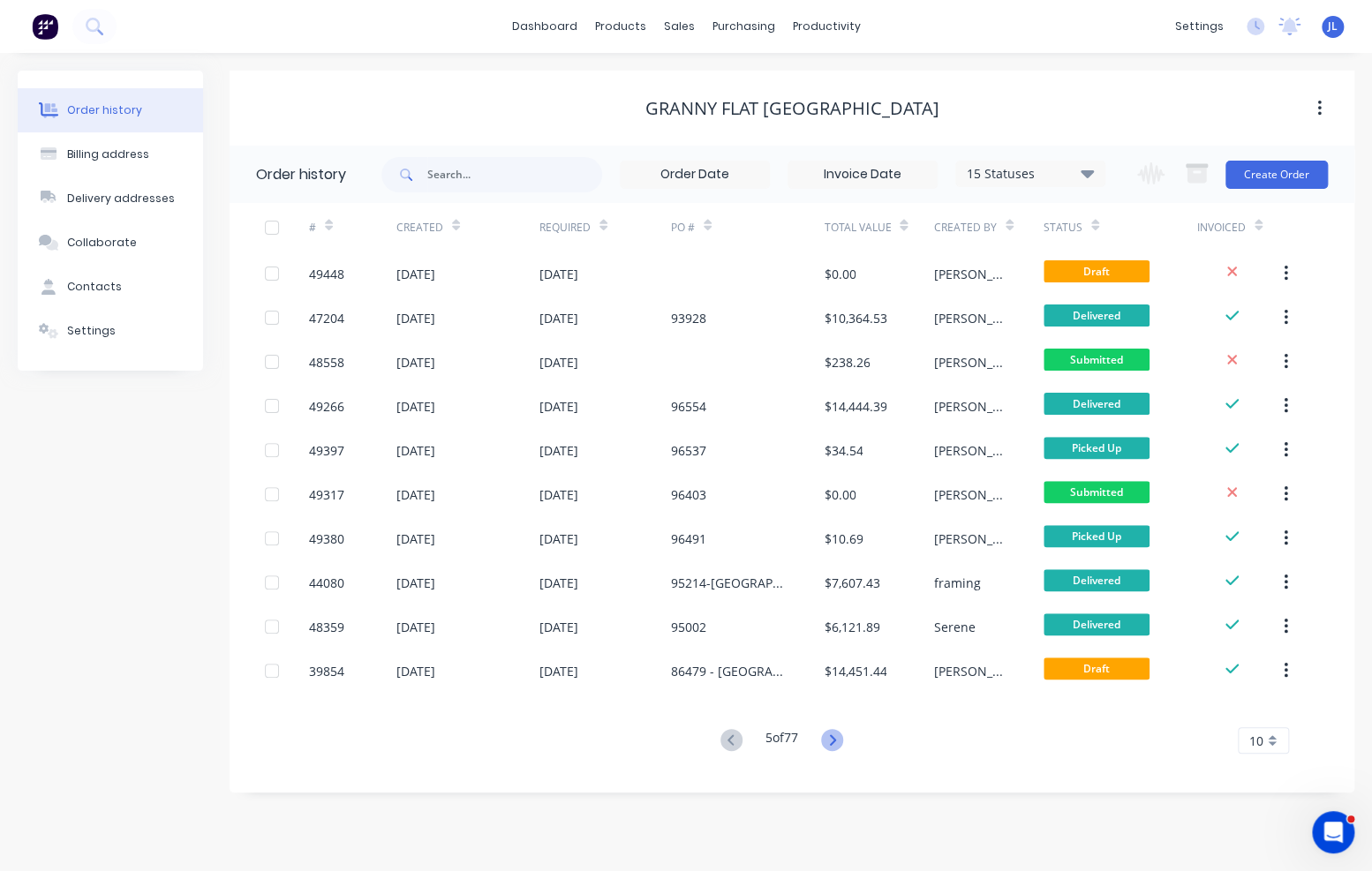
click at [835, 740] on icon at bounding box center [832, 740] width 22 height 22
